Goal: Find specific page/section: Find specific page/section

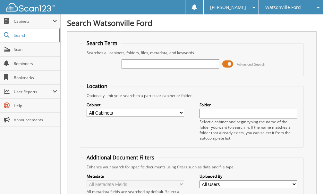
click at [127, 65] on input "text" at bounding box center [169, 64] width 97 height 10
type input "44779"
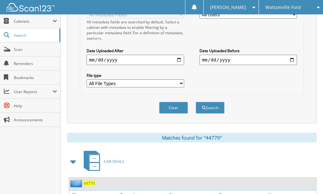
scroll to position [340, 0]
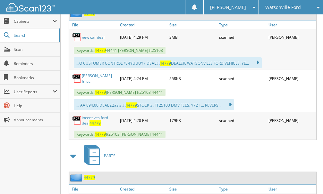
click at [97, 38] on link "new car deal" at bounding box center [93, 37] width 23 height 5
click at [22, 51] on span "Scan" at bounding box center [35, 49] width 43 height 5
